Goal: Find specific page/section: Find specific page/section

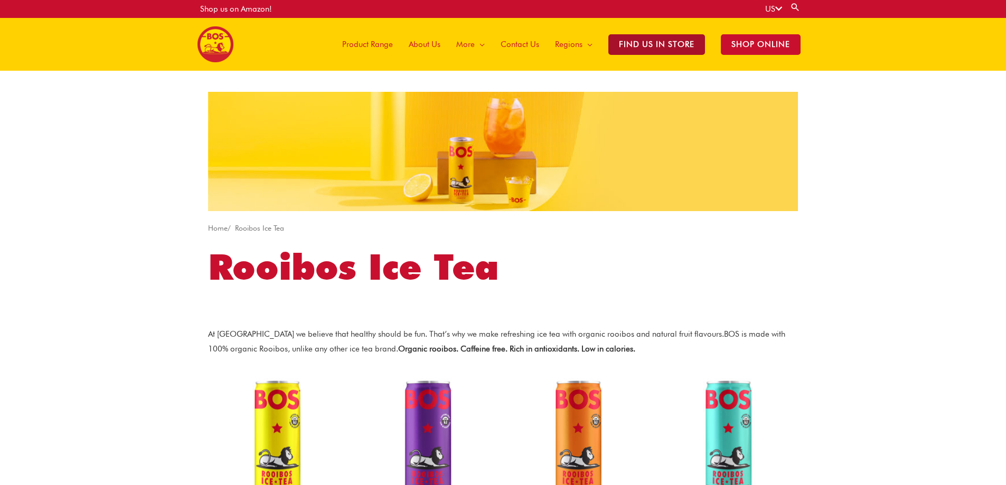
click at [675, 40] on span "Find Us in Store" at bounding box center [656, 44] width 97 height 21
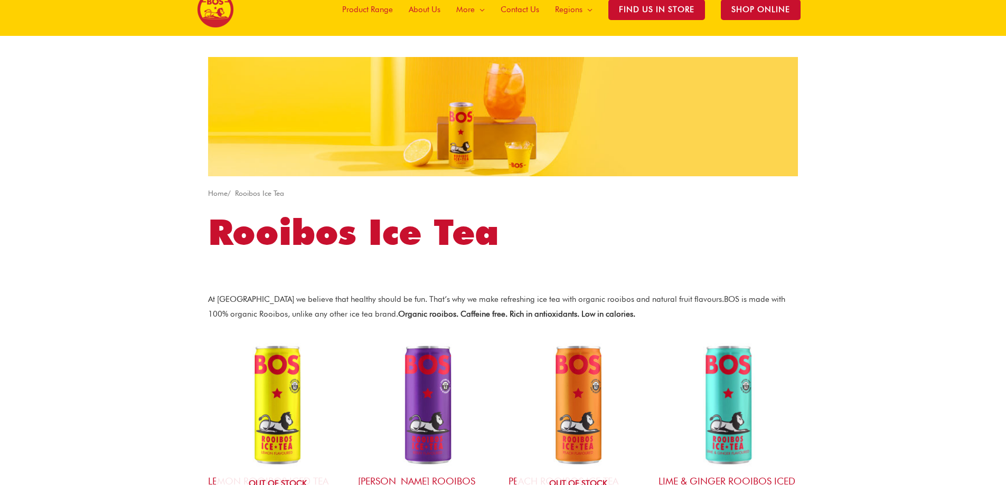
scroll to position [35, 0]
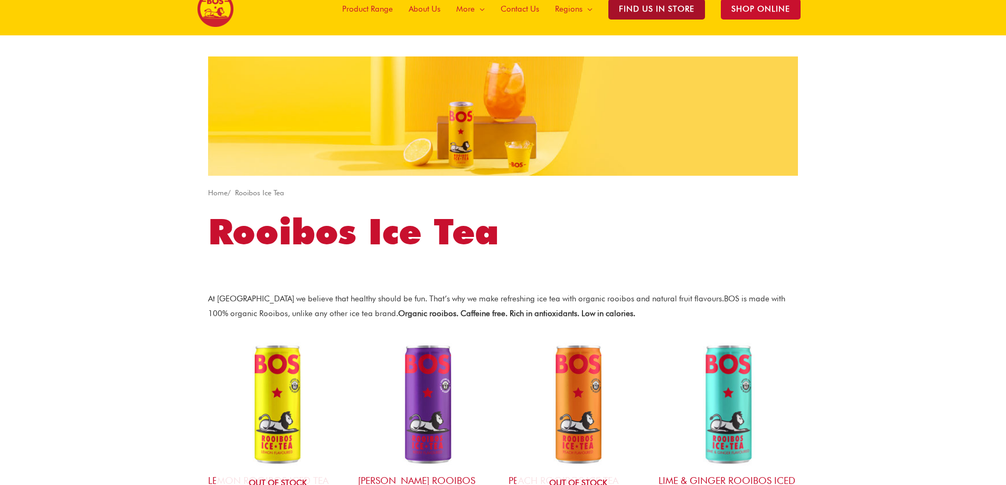
click at [685, 15] on span "Find Us in Store" at bounding box center [656, 9] width 97 height 21
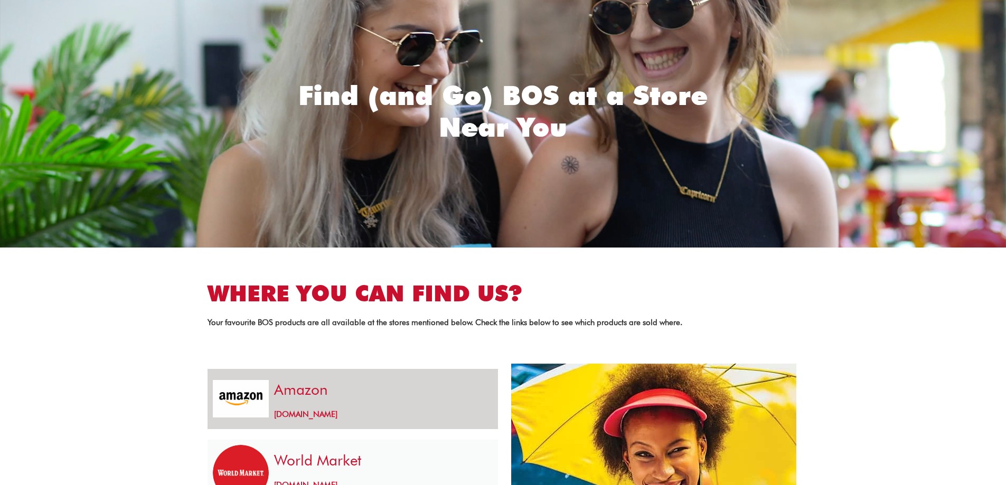
scroll to position [106, 0]
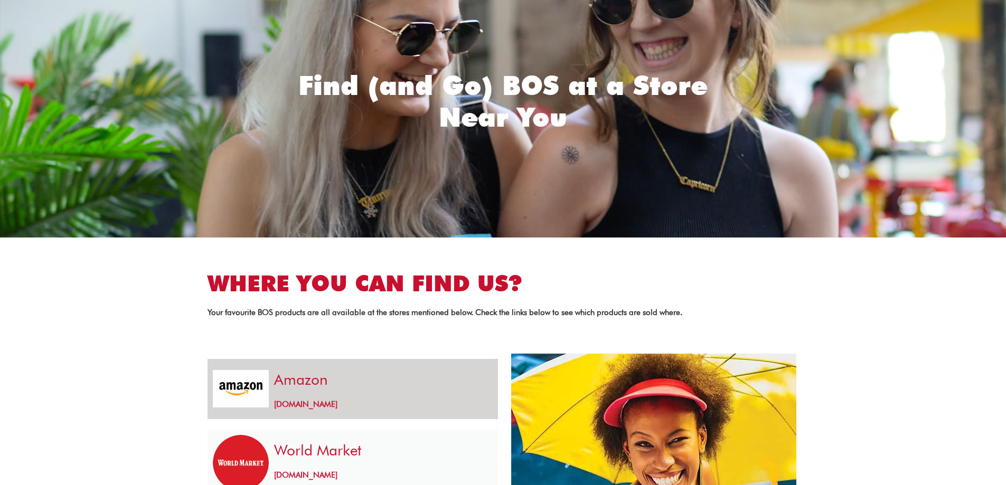
click at [310, 379] on h3 "Amazon" at bounding box center [380, 380] width 213 height 21
click at [245, 390] on img at bounding box center [241, 388] width 56 height 37
